Goal: Transaction & Acquisition: Download file/media

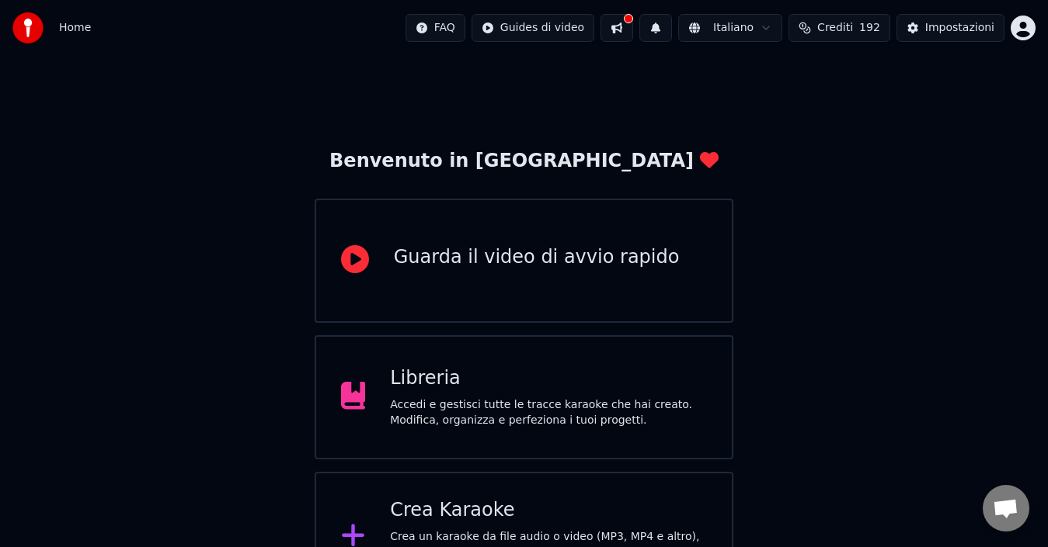
click at [584, 408] on div "Accedi e gestisci tutte le tracce karaoke che hai creato. Modifica, organizza e…" at bounding box center [548, 413] width 317 height 31
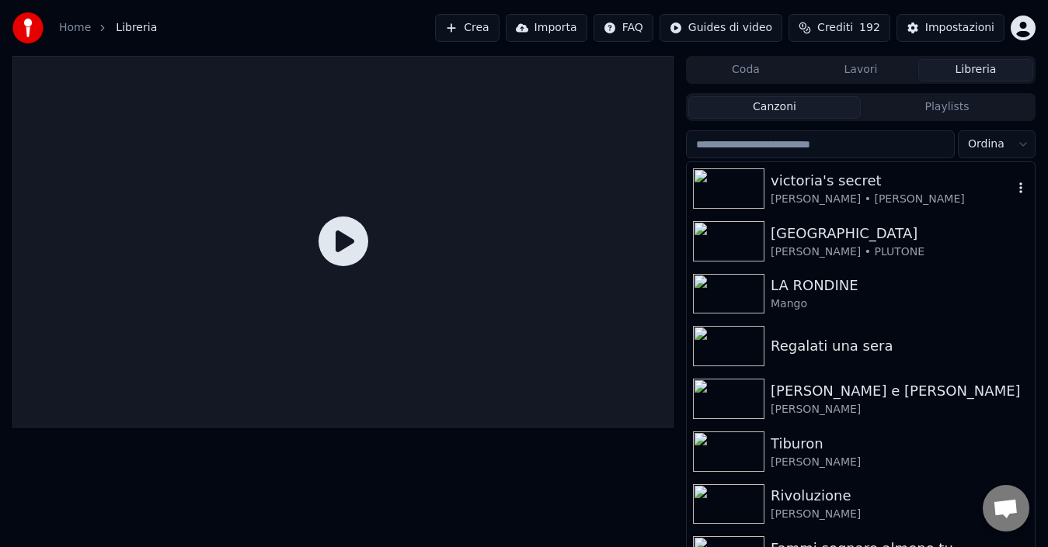
click at [824, 193] on div "[PERSON_NAME] • [PERSON_NAME]" at bounding box center [891, 200] width 242 height 16
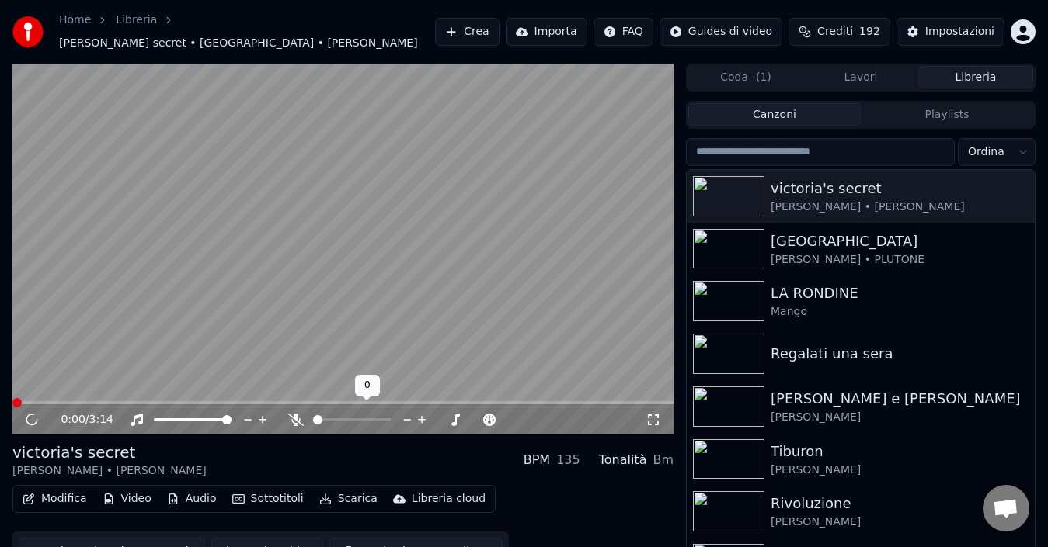
click at [297, 414] on icon at bounding box center [296, 420] width 16 height 12
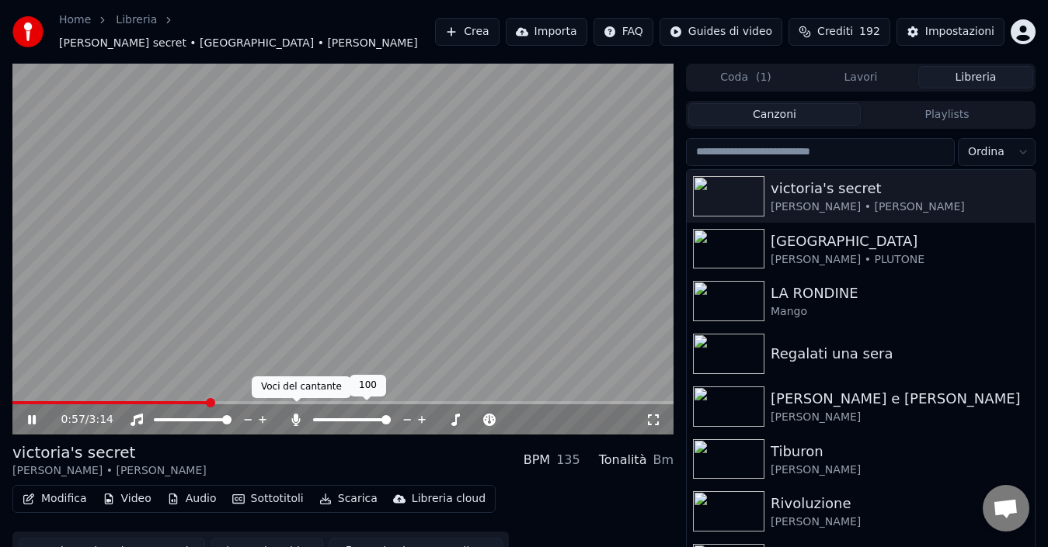
click at [299, 414] on icon at bounding box center [296, 420] width 16 height 12
drag, startPoint x: 295, startPoint y: 411, endPoint x: 327, endPoint y: 433, distance: 38.6
click at [297, 414] on icon at bounding box center [296, 420] width 16 height 12
click at [295, 414] on icon at bounding box center [296, 420] width 9 height 12
drag, startPoint x: 295, startPoint y: 409, endPoint x: 328, endPoint y: 427, distance: 37.2
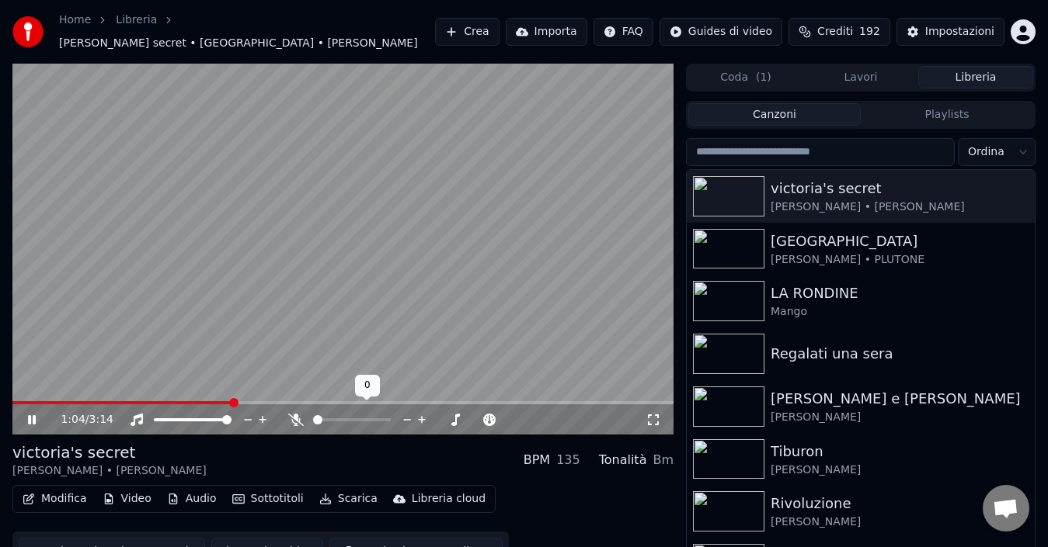
click at [296, 414] on icon at bounding box center [296, 420] width 16 height 12
click at [33, 415] on icon at bounding box center [32, 419] width 8 height 9
click at [349, 491] on button "Scarica" at bounding box center [348, 499] width 71 height 22
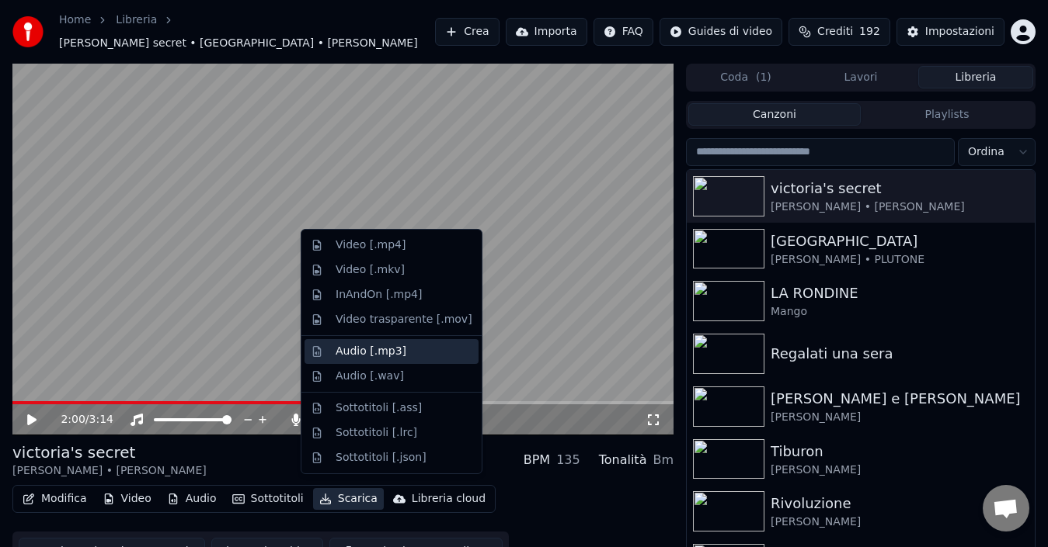
click at [366, 349] on div "Audio [.mp3]" at bounding box center [370, 352] width 71 height 16
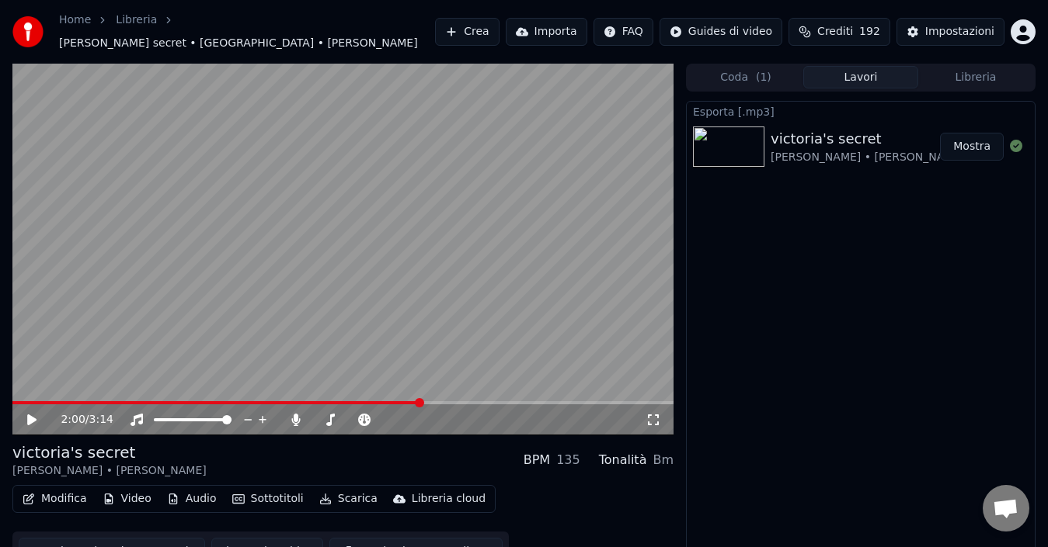
click at [967, 135] on button "Mostra" at bounding box center [972, 147] width 64 height 28
click at [295, 414] on icon at bounding box center [296, 420] width 9 height 12
click at [15, 401] on span at bounding box center [216, 402] width 408 height 3
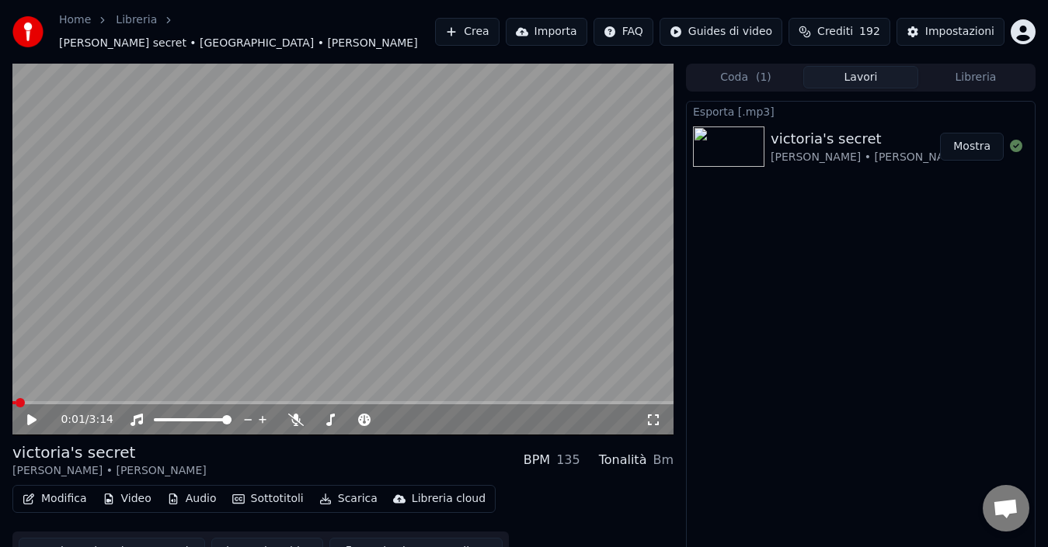
click at [30, 415] on icon at bounding box center [31, 420] width 9 height 11
click at [30, 415] on icon at bounding box center [32, 419] width 8 height 9
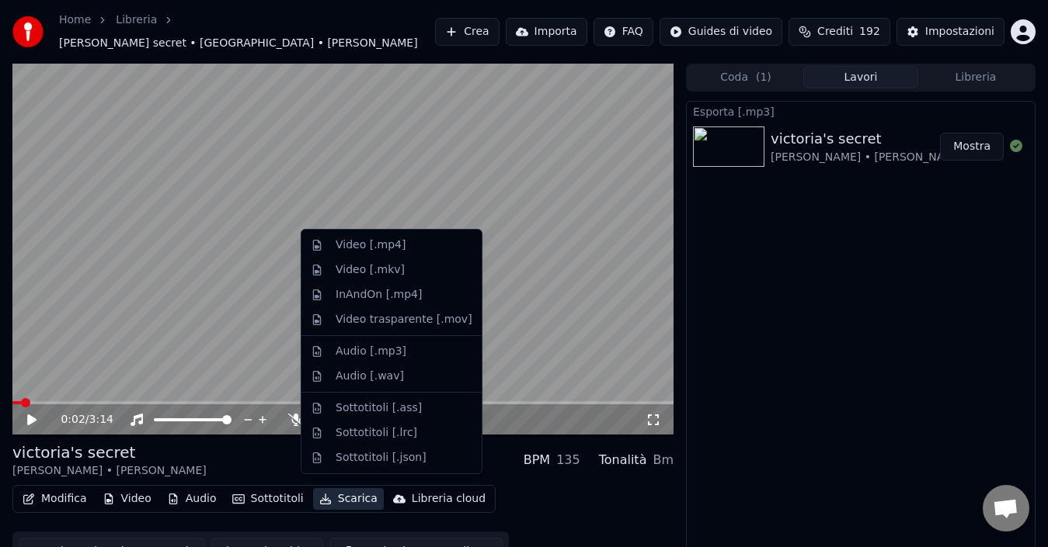
click at [339, 490] on button "Scarica" at bounding box center [348, 499] width 71 height 22
click at [410, 318] on div "Video trasparente [.mov]" at bounding box center [403, 320] width 137 height 16
